Goal: Book appointment/travel/reservation

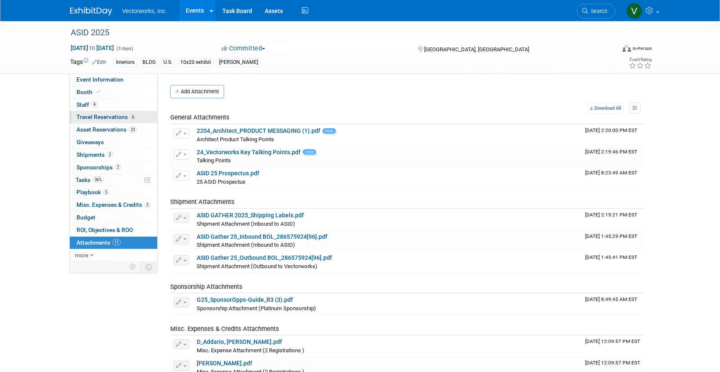
click at [105, 120] on span "Travel Reservations 6" at bounding box center [107, 117] width 60 height 7
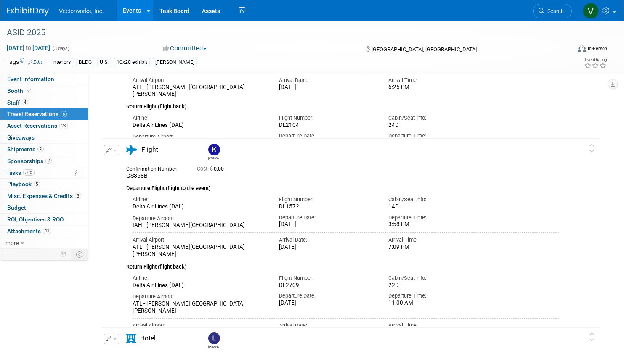
scroll to position [154, 0]
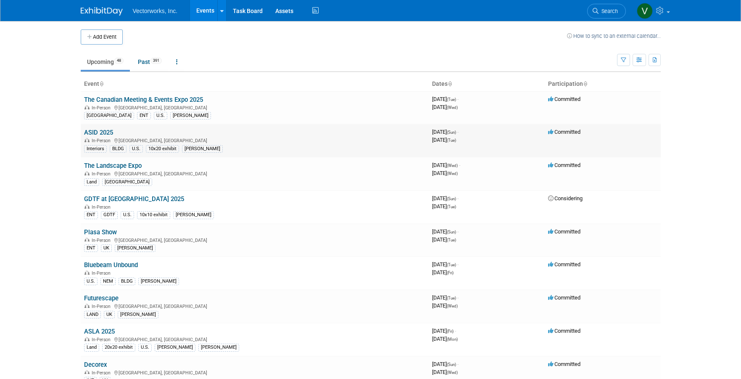
scroll to position [0, 0]
click at [108, 131] on link "ASID 2025" at bounding box center [98, 132] width 29 height 8
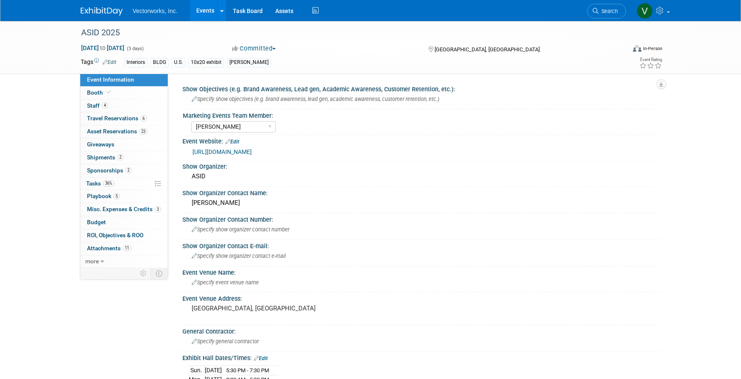
select select "Sarah Rose Angley"
